Goal: Task Accomplishment & Management: Use online tool/utility

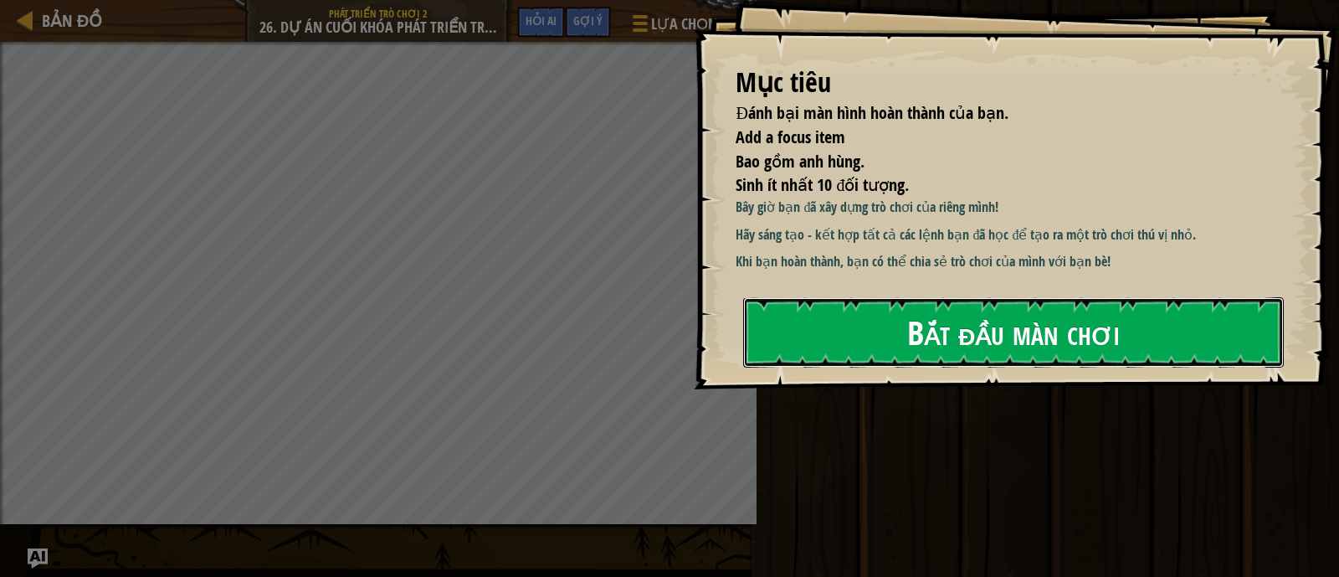
click at [890, 342] on button "Bắt đầu màn chơi" at bounding box center [1013, 332] width 541 height 70
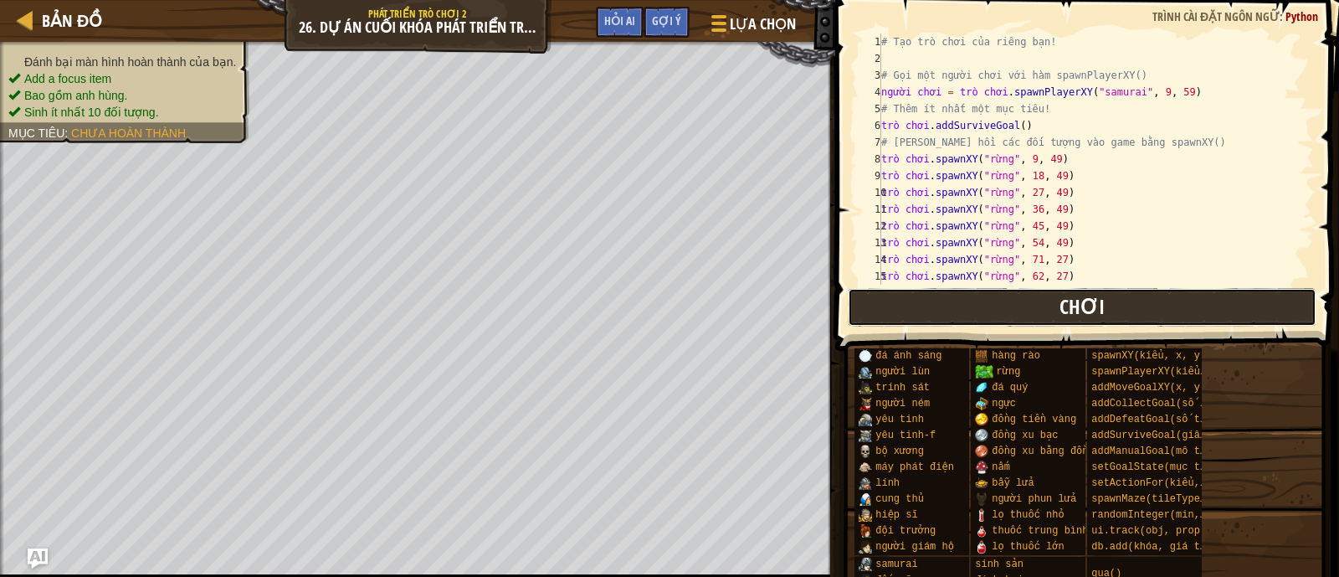
click at [949, 311] on button "Chơi" at bounding box center [1083, 307] width 470 height 39
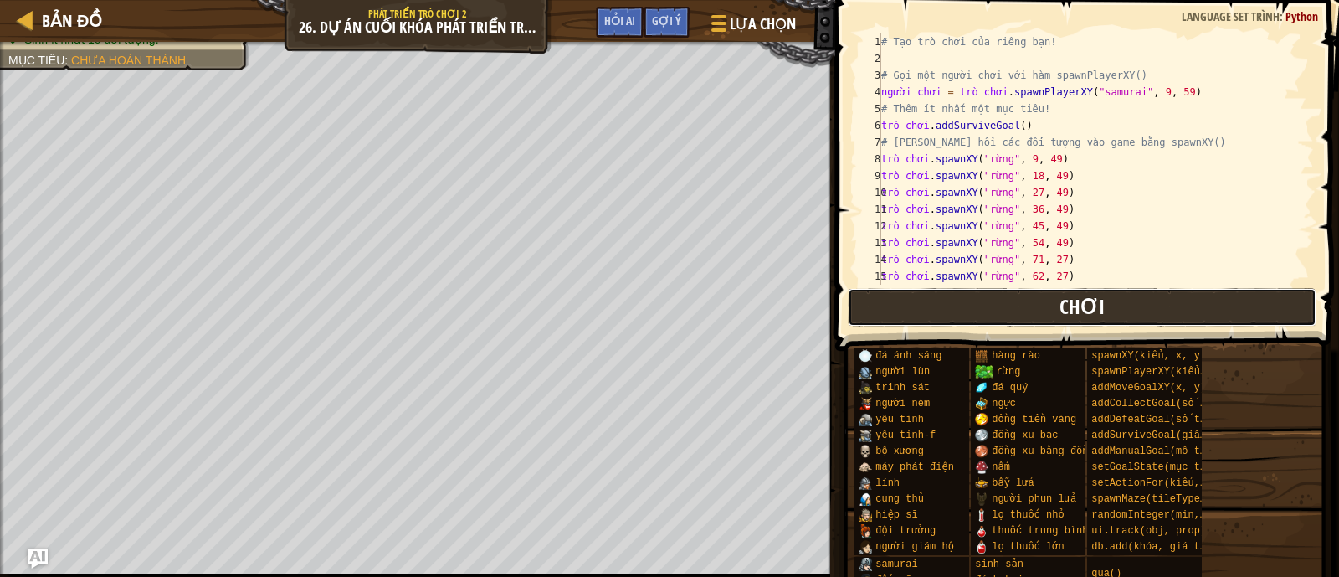
click at [930, 307] on button "Chơi" at bounding box center [1083, 307] width 470 height 39
click at [914, 311] on button "Chơi" at bounding box center [1083, 307] width 470 height 39
type textarea "# [PERSON_NAME] hồi các đối tượng vào game bằng spawnXY()"
drag, startPoint x: 1111, startPoint y: 150, endPoint x: 1122, endPoint y: 147, distance: 11.4
click at [1114, 150] on div "# Tạo trò chơi của riêng bạn! # Gọi một người chơi với hàm spawnPlayerXY() ngườ…" at bounding box center [1088, 175] width 420 height 285
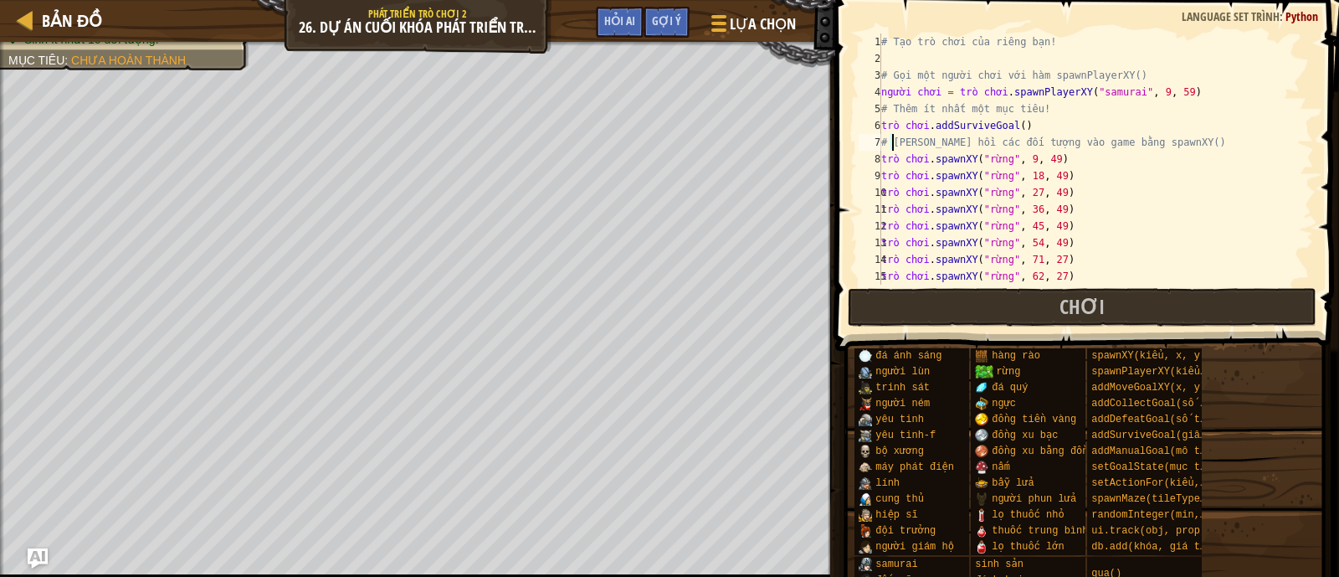
click at [1143, 141] on div "# Tạo trò chơi của riêng bạn! # Gọi một người chơi với hàm spawnPlayerXY() ngườ…" at bounding box center [1088, 175] width 420 height 285
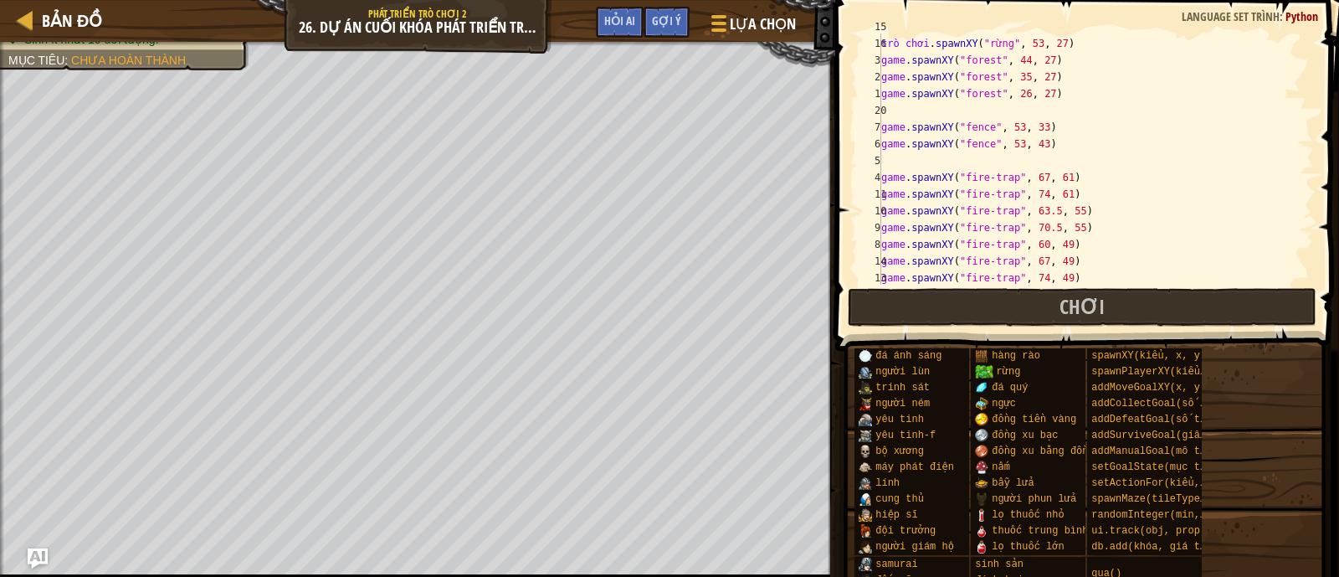
scroll to position [249, 0]
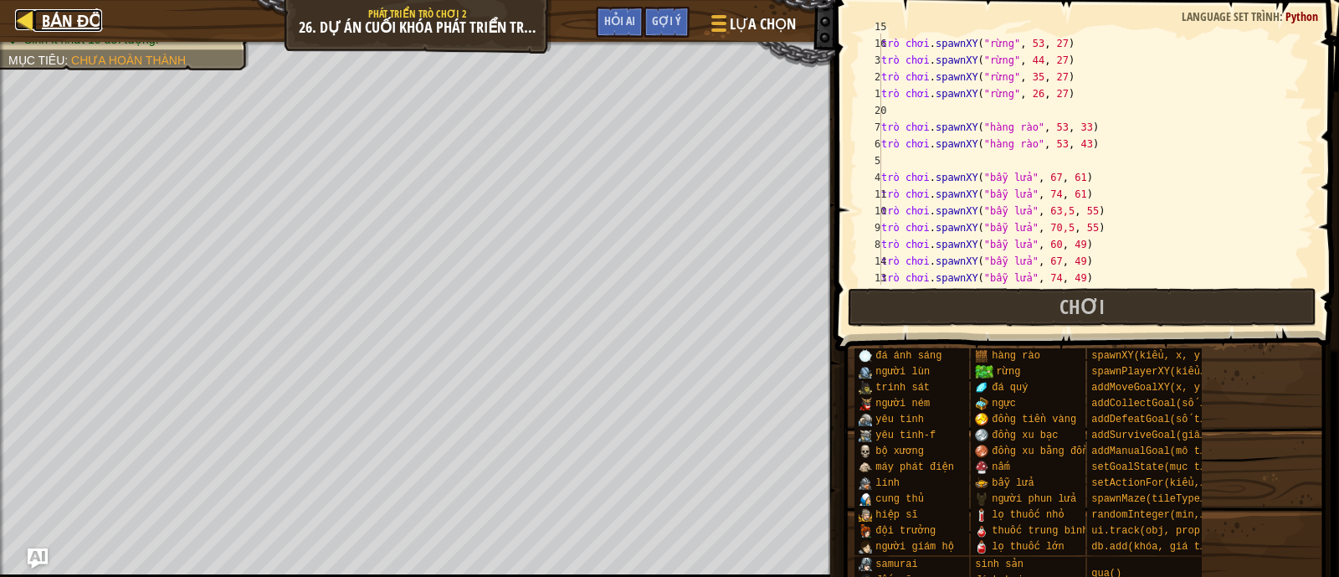
click at [30, 23] on div at bounding box center [25, 19] width 21 height 21
select select "vi"
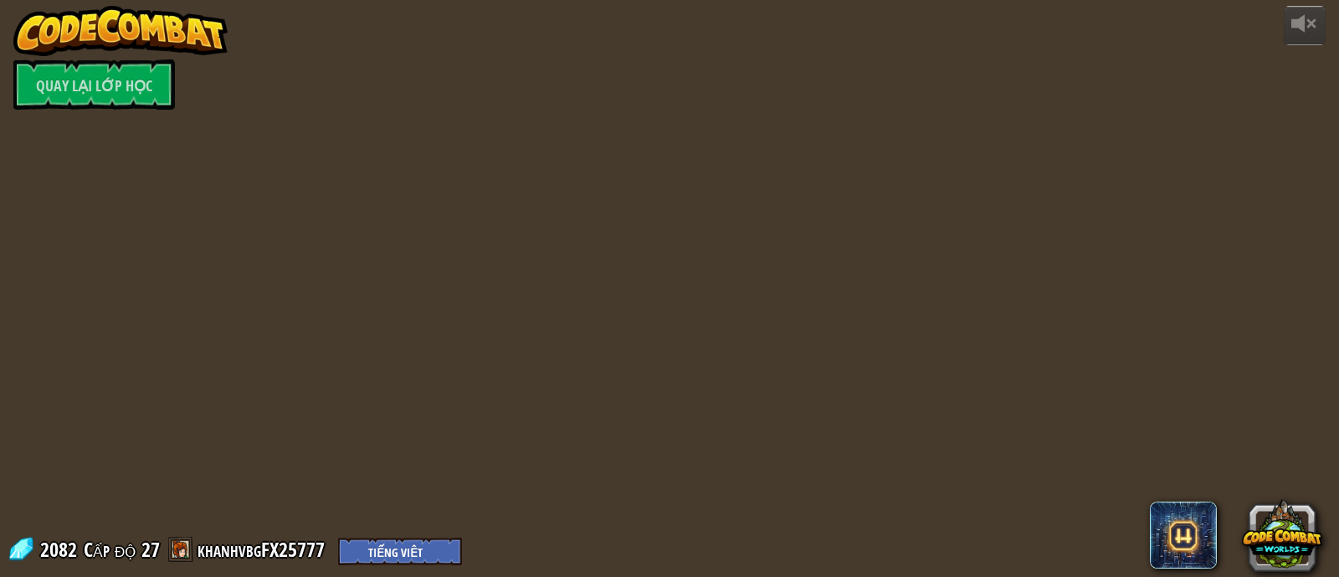
select select "vi"
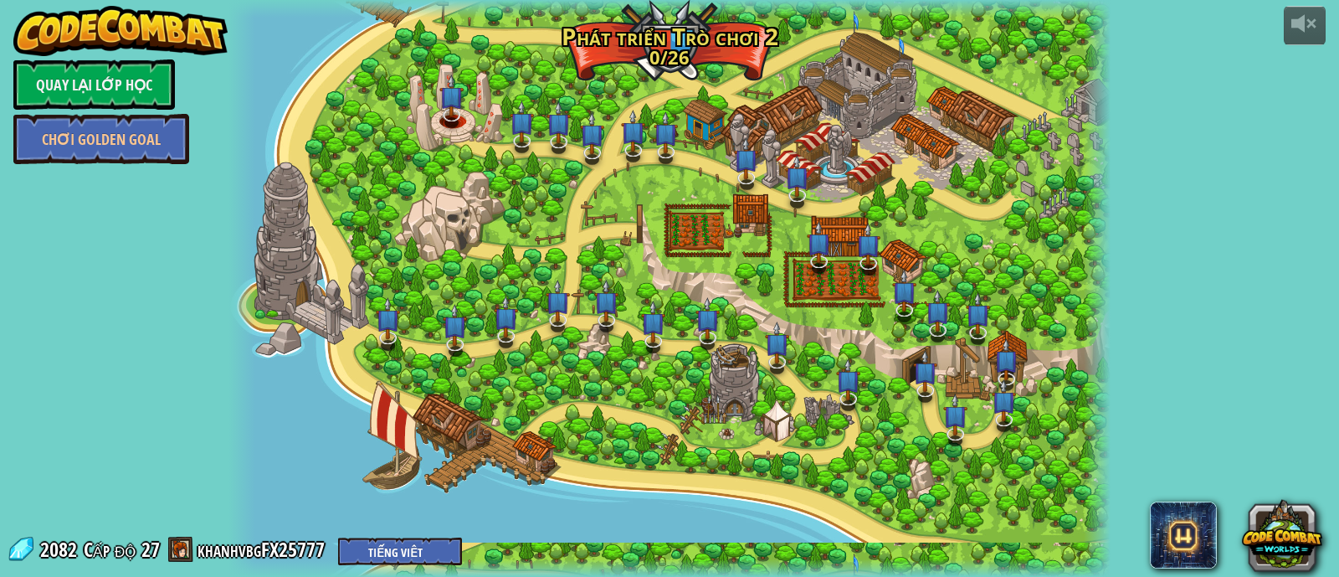
select select "vi"
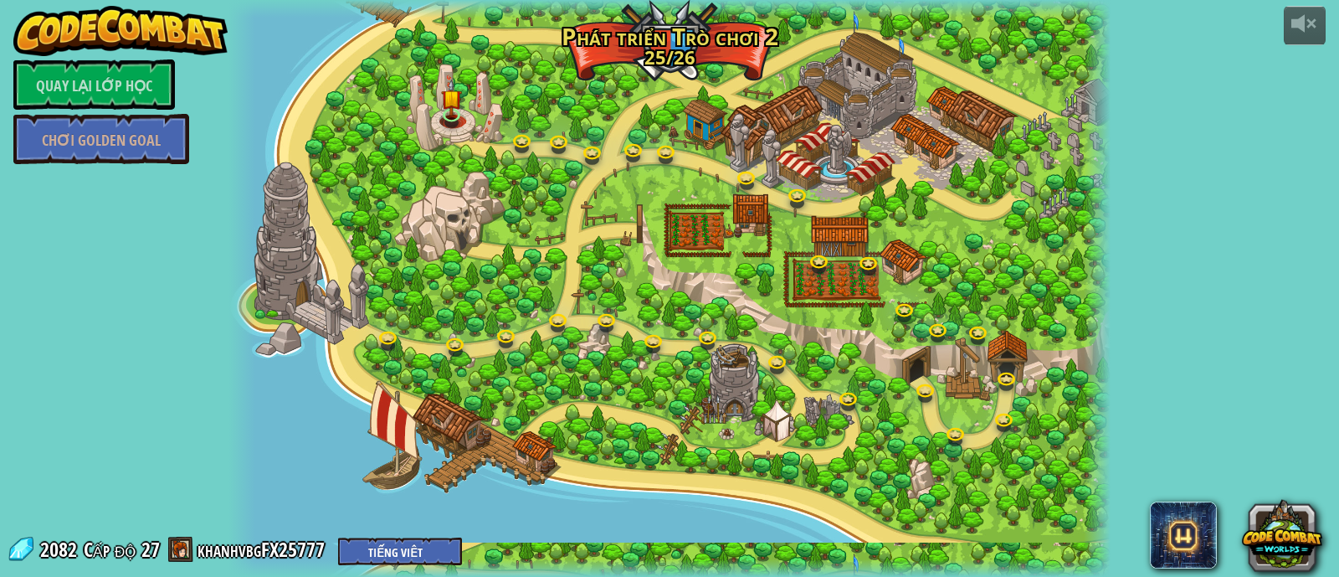
select select "vi"
